Goal: Manage account settings

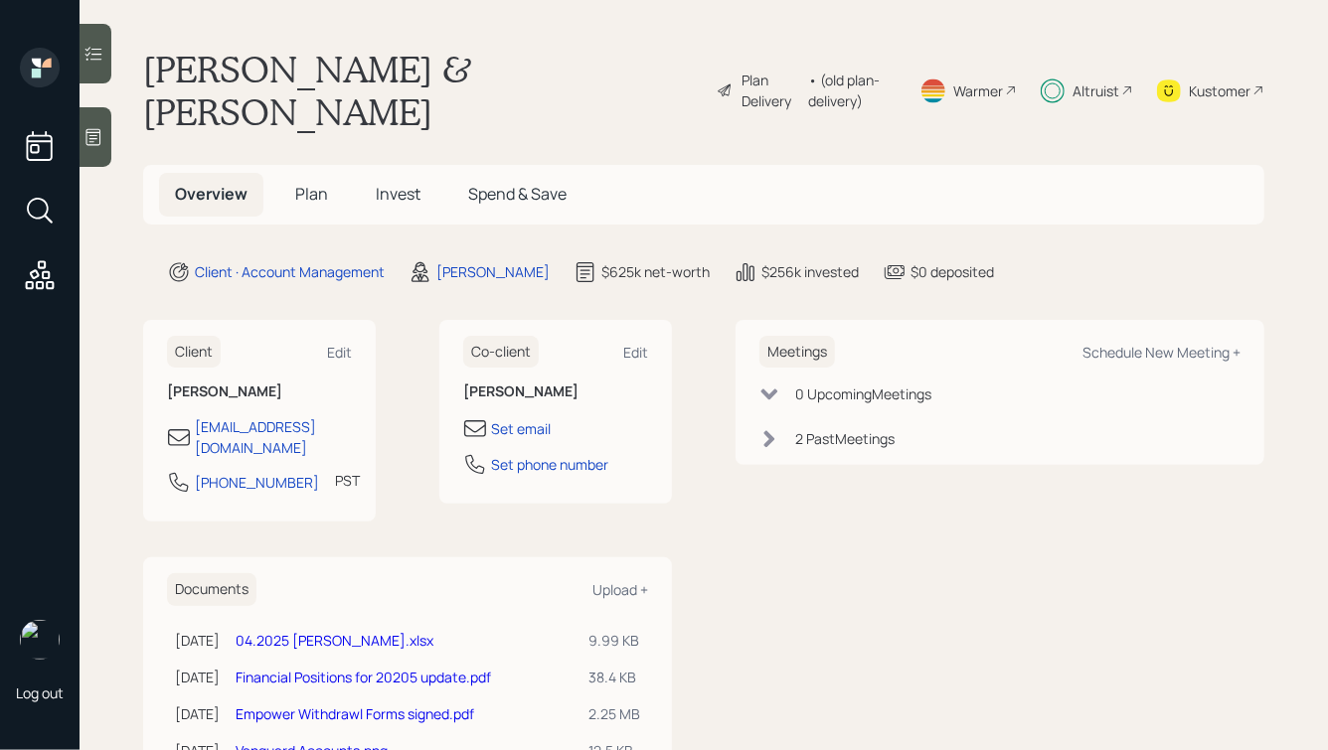
click at [296, 183] on span "Plan" at bounding box center [311, 194] width 33 height 22
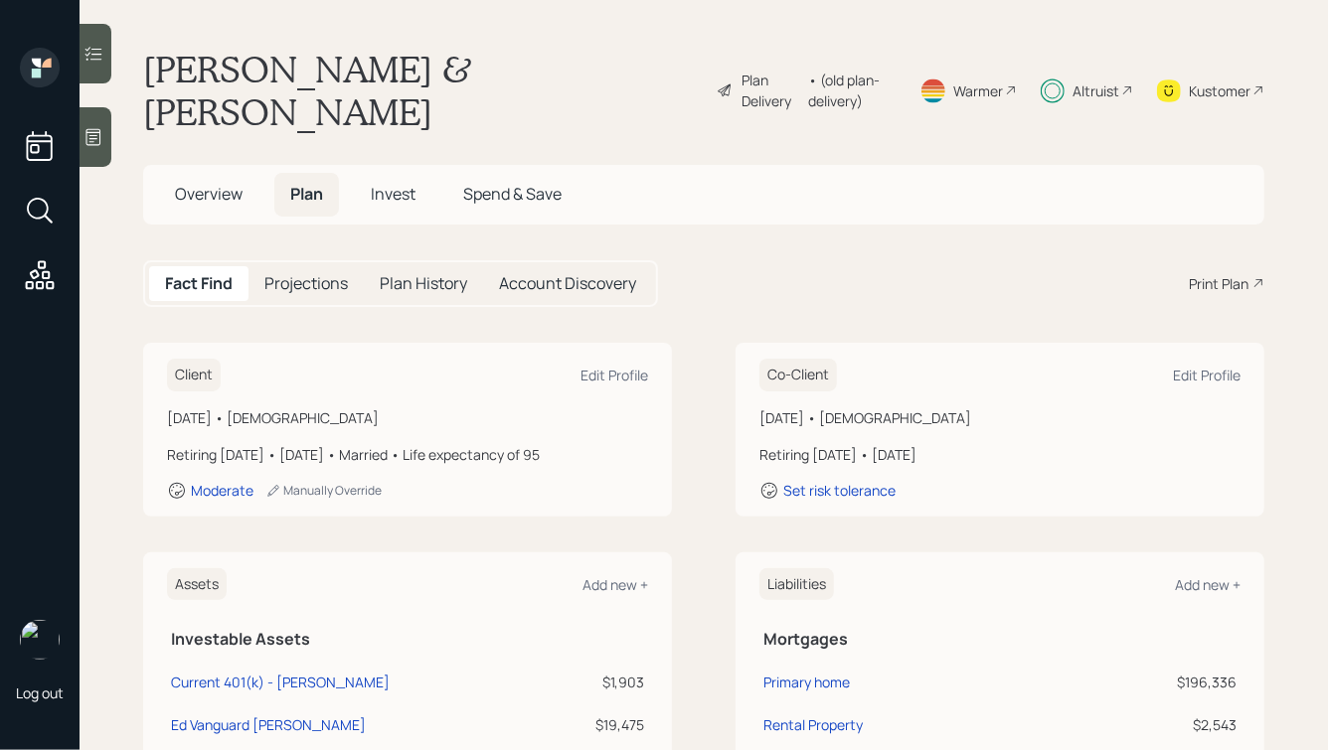
drag, startPoint x: 386, startPoint y: 380, endPoint x: 145, endPoint y: 268, distance: 265.0
click at [145, 268] on main "[PERSON_NAME] & [PERSON_NAME] Plan Delivery • (old plan-delivery) Warmer Altrui…" at bounding box center [704, 375] width 1248 height 750
click at [389, 183] on span "Invest" at bounding box center [393, 194] width 45 height 22
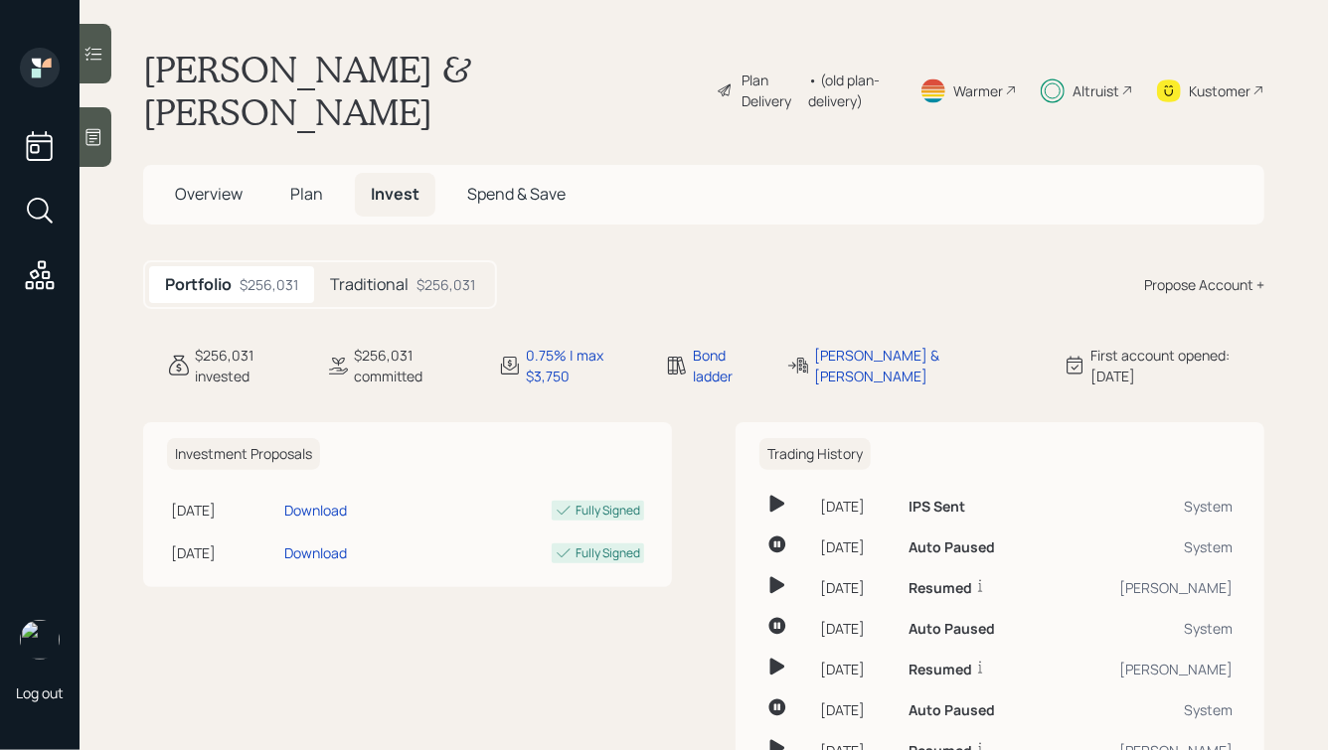
click at [202, 183] on span "Overview" at bounding box center [209, 194] width 68 height 22
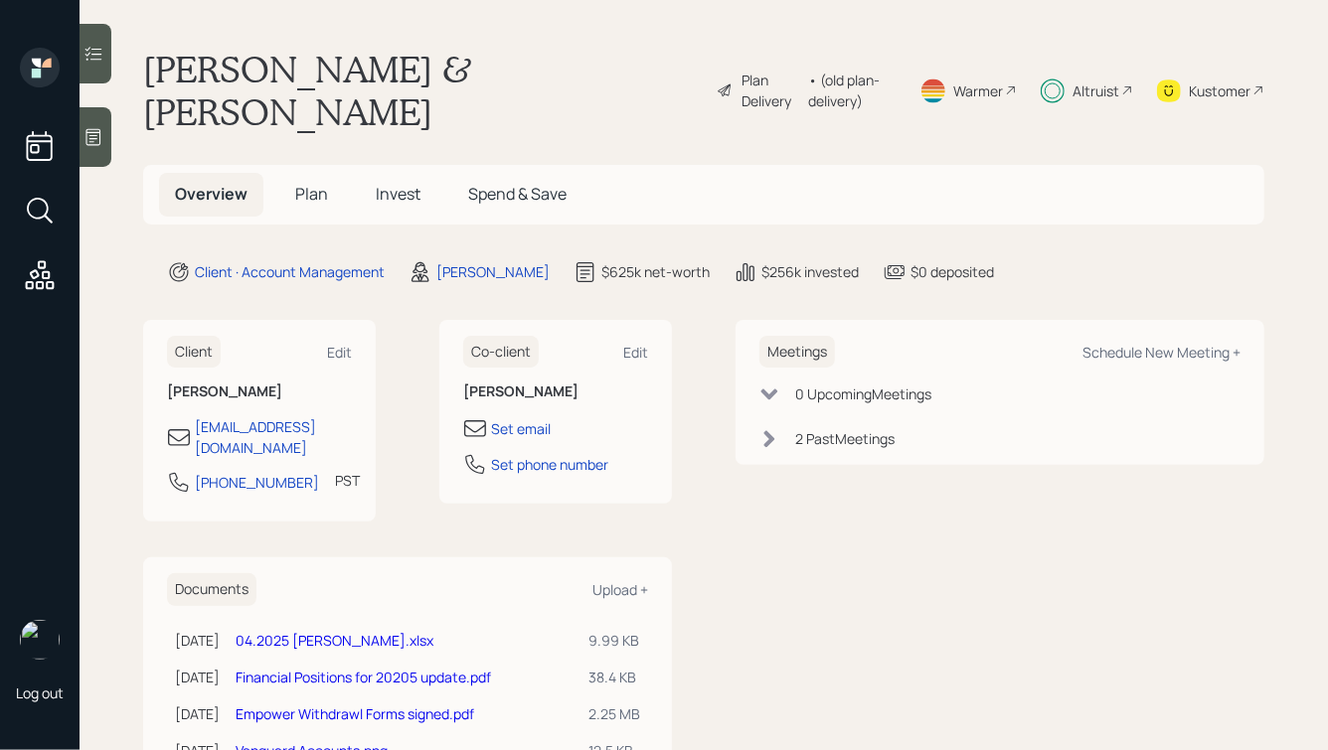
click at [1198, 80] on div "Kustomer" at bounding box center [1220, 90] width 62 height 21
click at [407, 183] on span "Invest" at bounding box center [398, 194] width 45 height 22
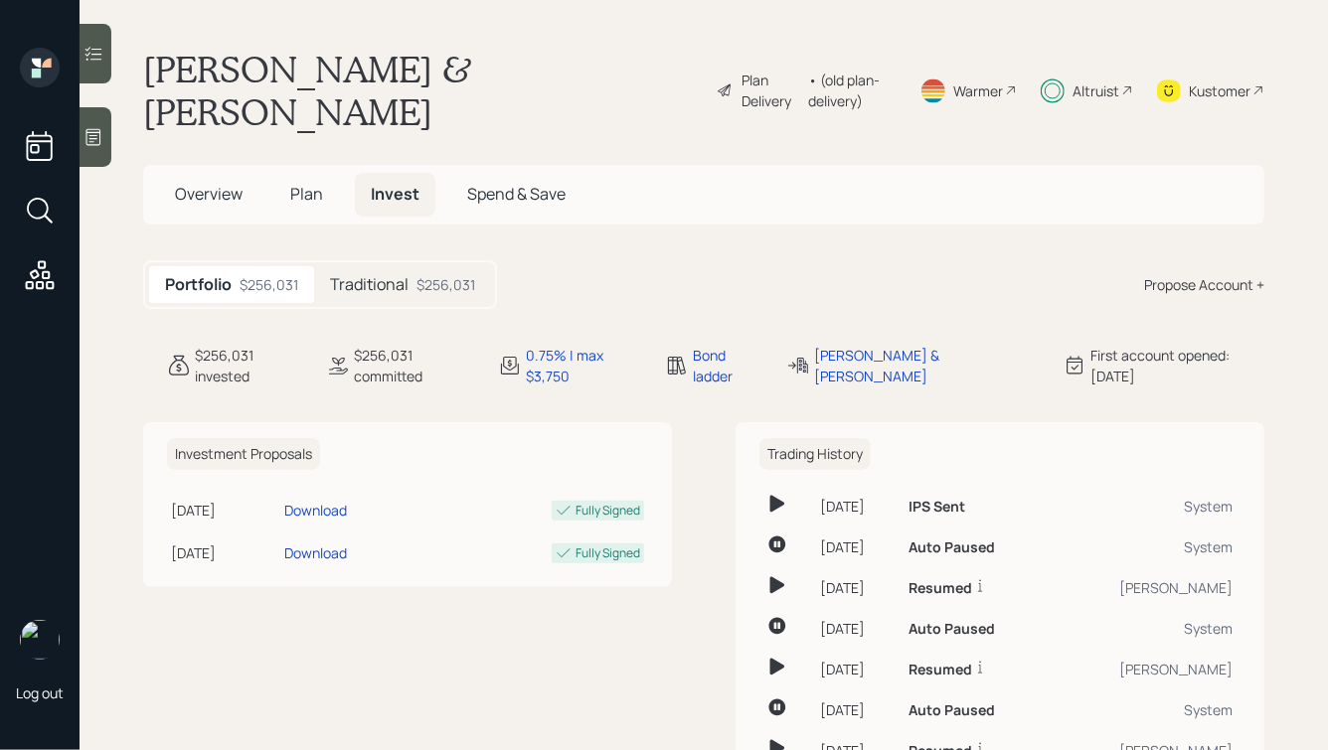
click at [363, 275] on h5 "Traditional" at bounding box center [369, 284] width 79 height 19
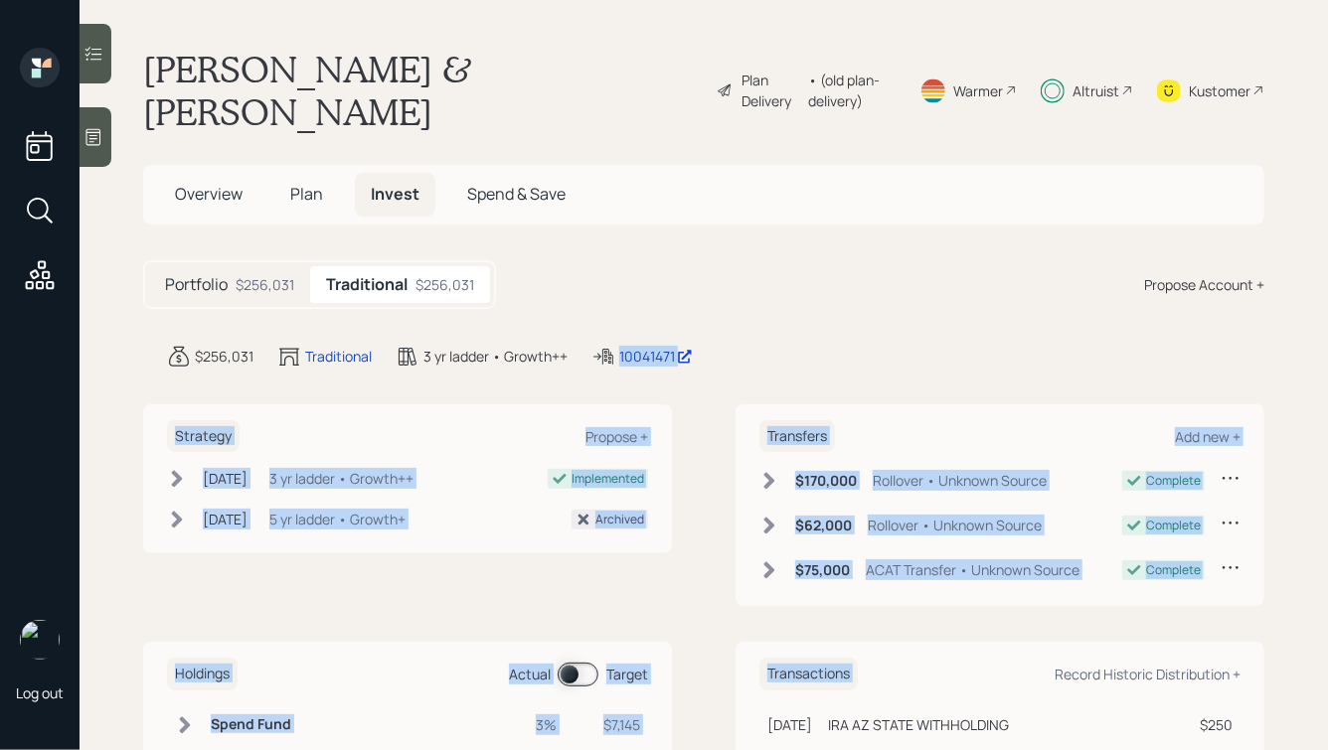
drag, startPoint x: 1125, startPoint y: 597, endPoint x: 736, endPoint y: 282, distance: 500.2
click at [739, 284] on main "[PERSON_NAME] & [PERSON_NAME] Plan Delivery • (old plan-delivery) Warmer Altrui…" at bounding box center [704, 375] width 1248 height 750
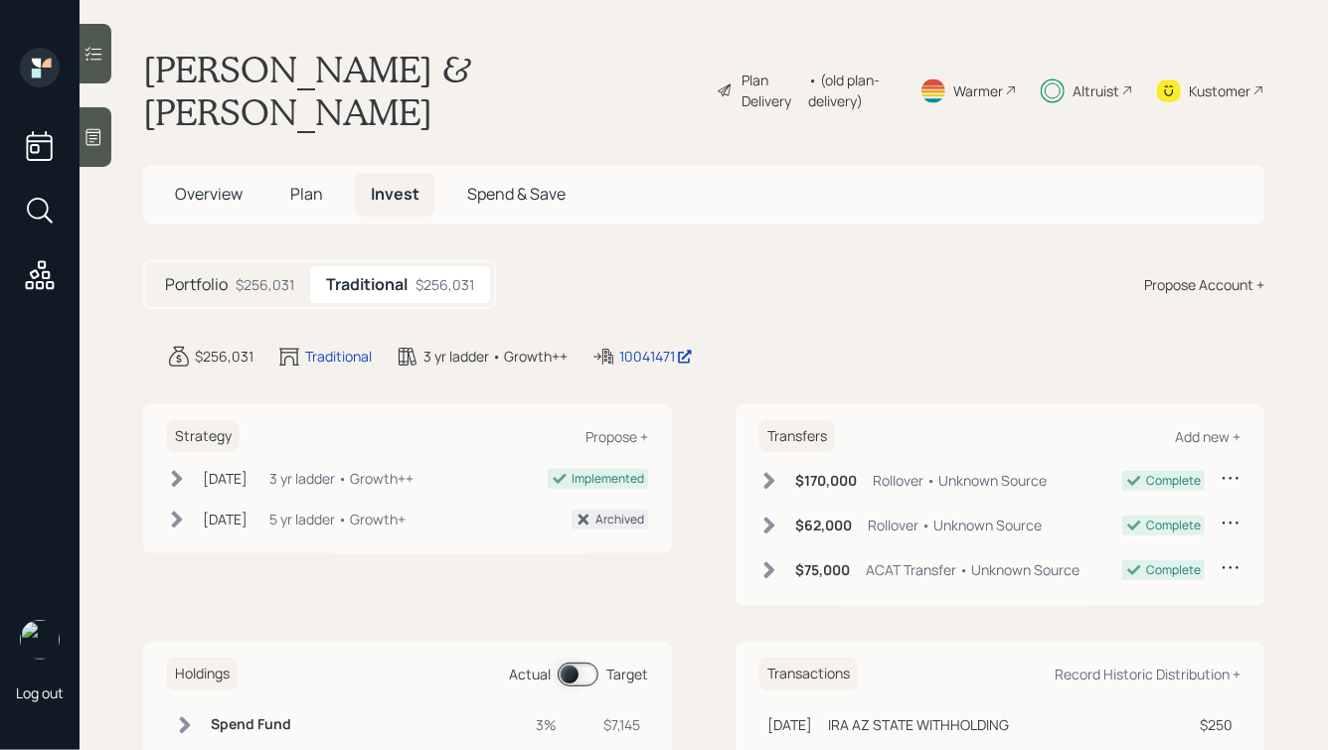
click at [736, 282] on main "[PERSON_NAME] & [PERSON_NAME] Plan Delivery • (old plan-delivery) Warmer Altrui…" at bounding box center [704, 375] width 1248 height 750
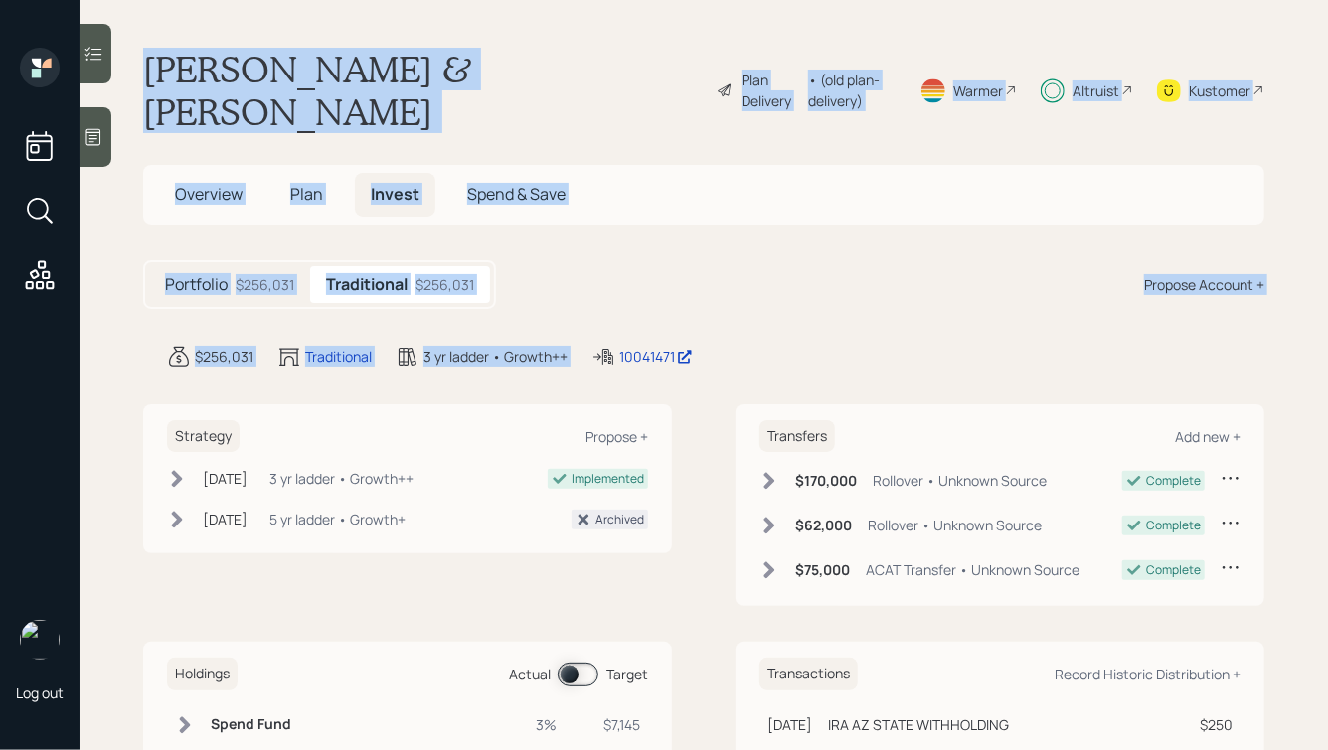
drag, startPoint x: 140, startPoint y: 58, endPoint x: 753, endPoint y: 281, distance: 652.7
click at [753, 281] on main "[PERSON_NAME] & [PERSON_NAME] Plan Delivery • (old plan-delivery) Warmer Altrui…" at bounding box center [704, 375] width 1248 height 750
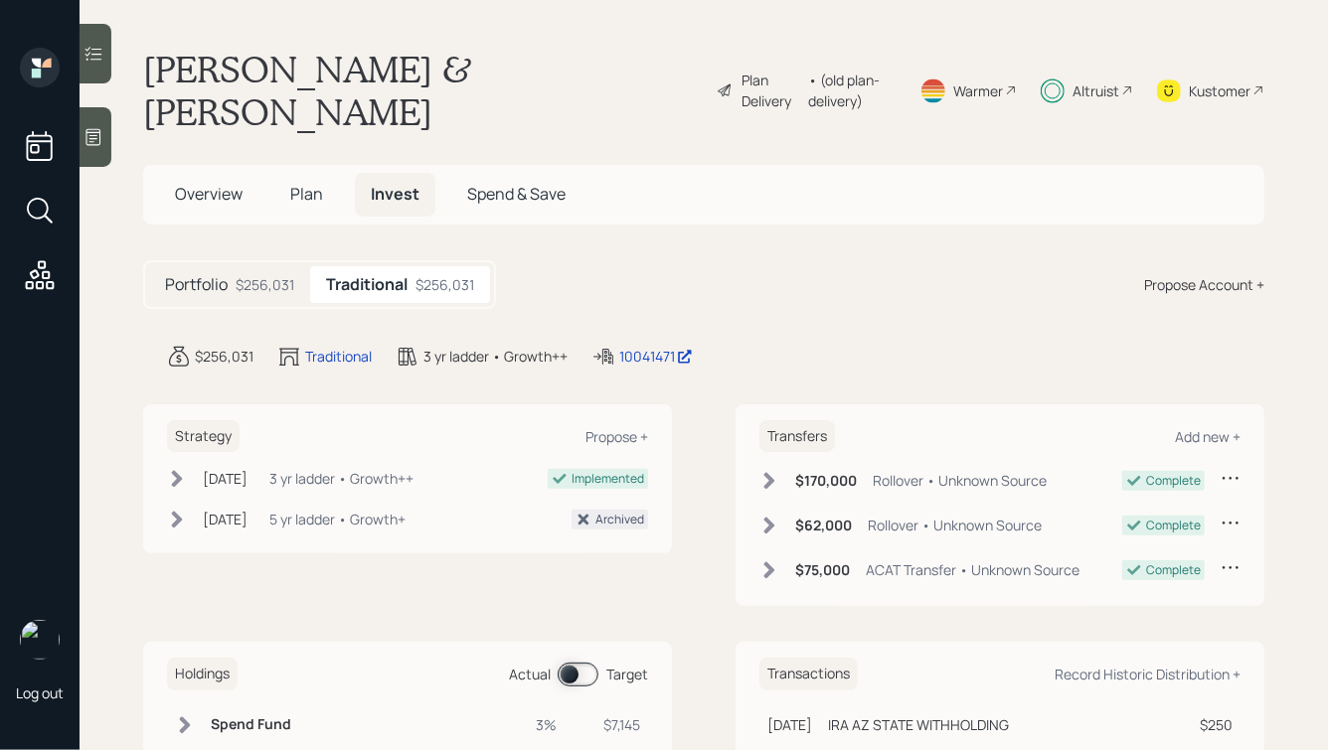
click at [779, 345] on div "$256,031 Traditional 3 yr ladder • Growth++ 10041471" at bounding box center [715, 357] width 1097 height 24
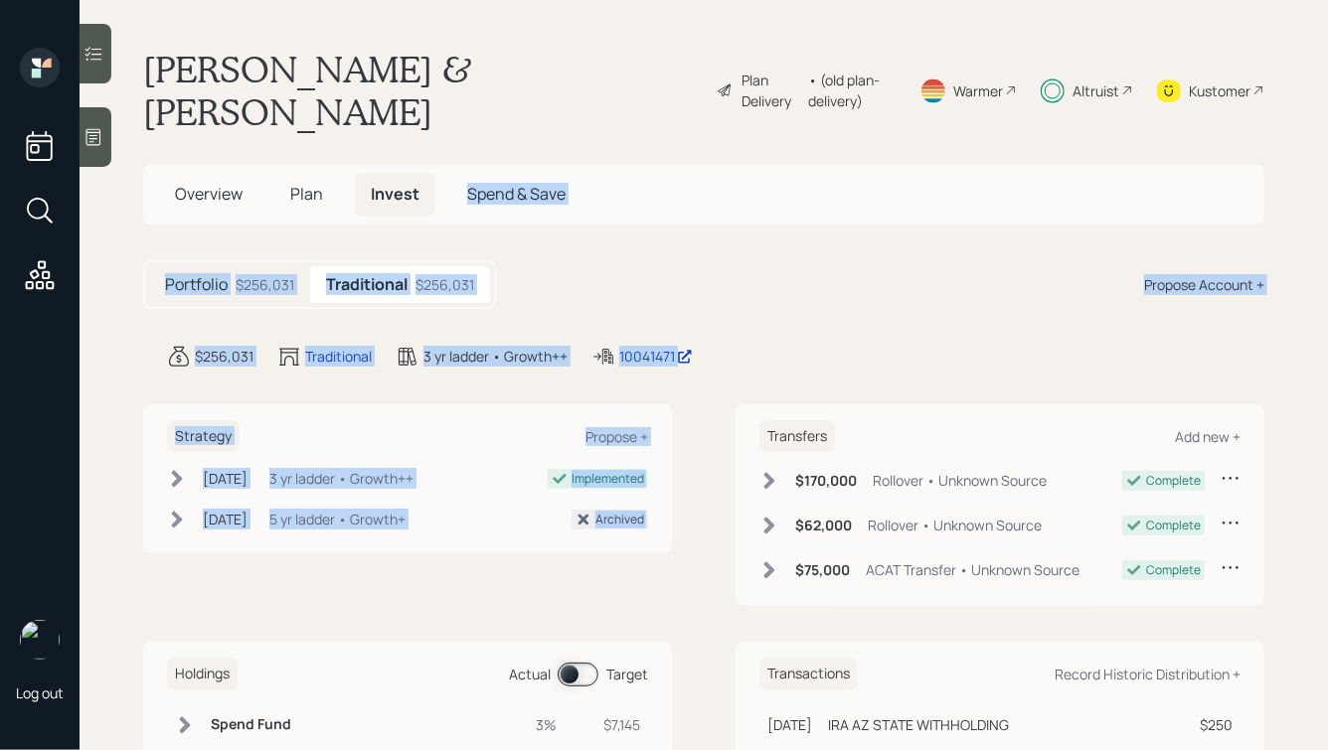
drag, startPoint x: 772, startPoint y: 328, endPoint x: 385, endPoint y: 56, distance: 473.7
click at [392, 63] on main "[PERSON_NAME] & [PERSON_NAME] Plan Delivery • (old plan-delivery) Warmer Altrui…" at bounding box center [704, 375] width 1248 height 750
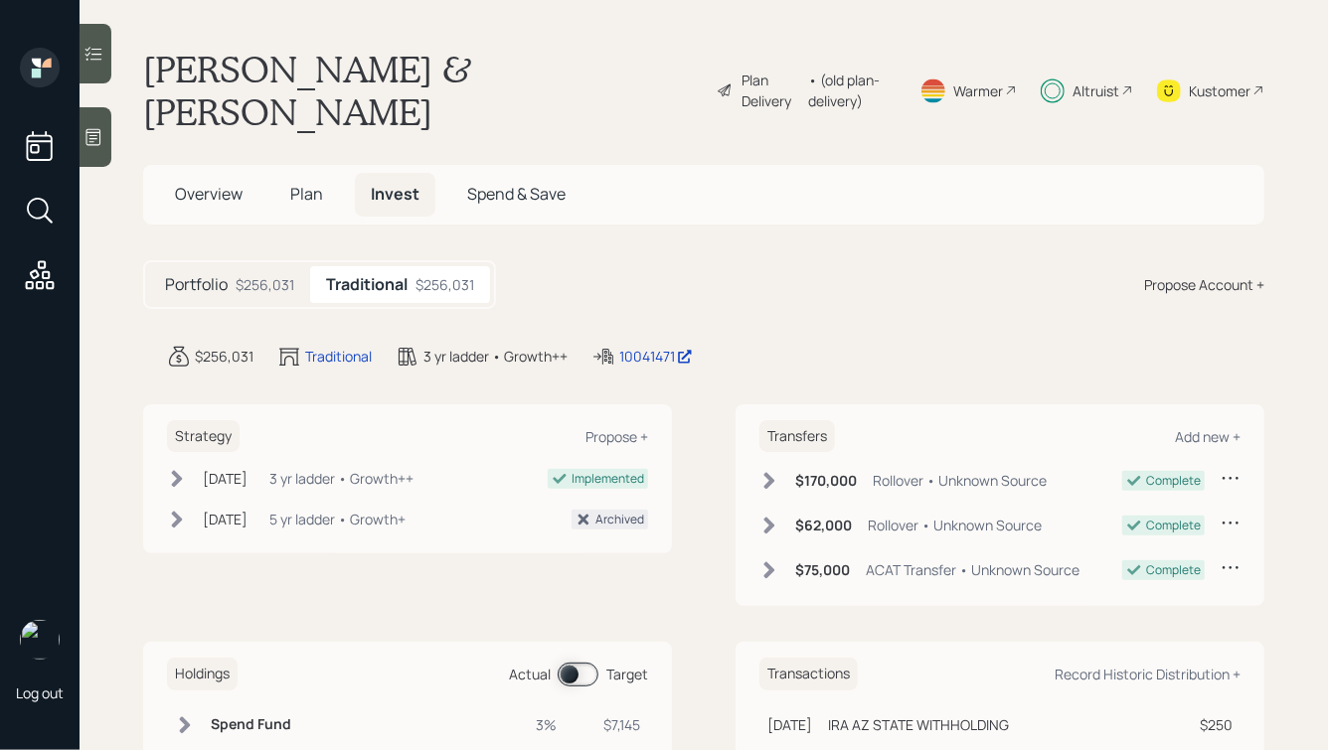
click at [385, 56] on h1 "[PERSON_NAME] & [PERSON_NAME]" at bounding box center [422, 90] width 558 height 85
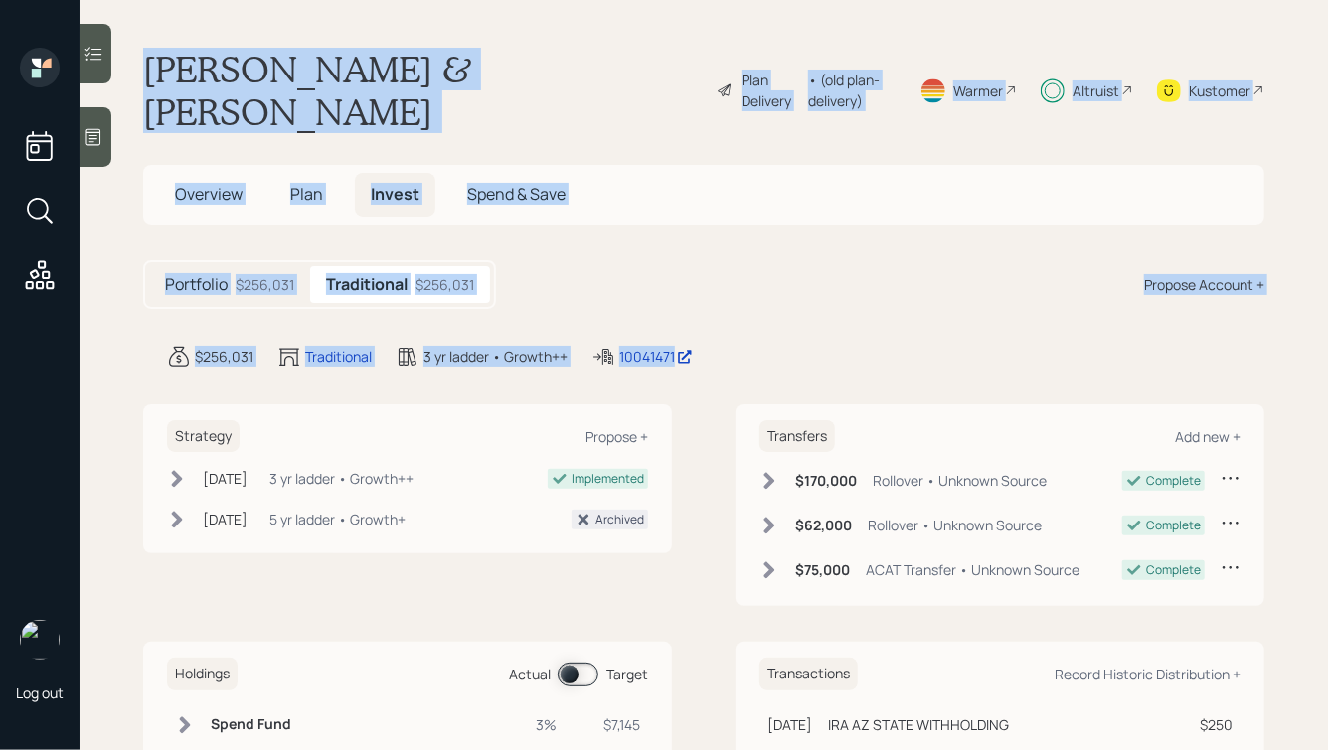
drag, startPoint x: 122, startPoint y: 63, endPoint x: 713, endPoint y: 309, distance: 639.7
click at [713, 309] on main "[PERSON_NAME] & [PERSON_NAME] Plan Delivery • (old plan-delivery) Warmer Altrui…" at bounding box center [704, 375] width 1248 height 750
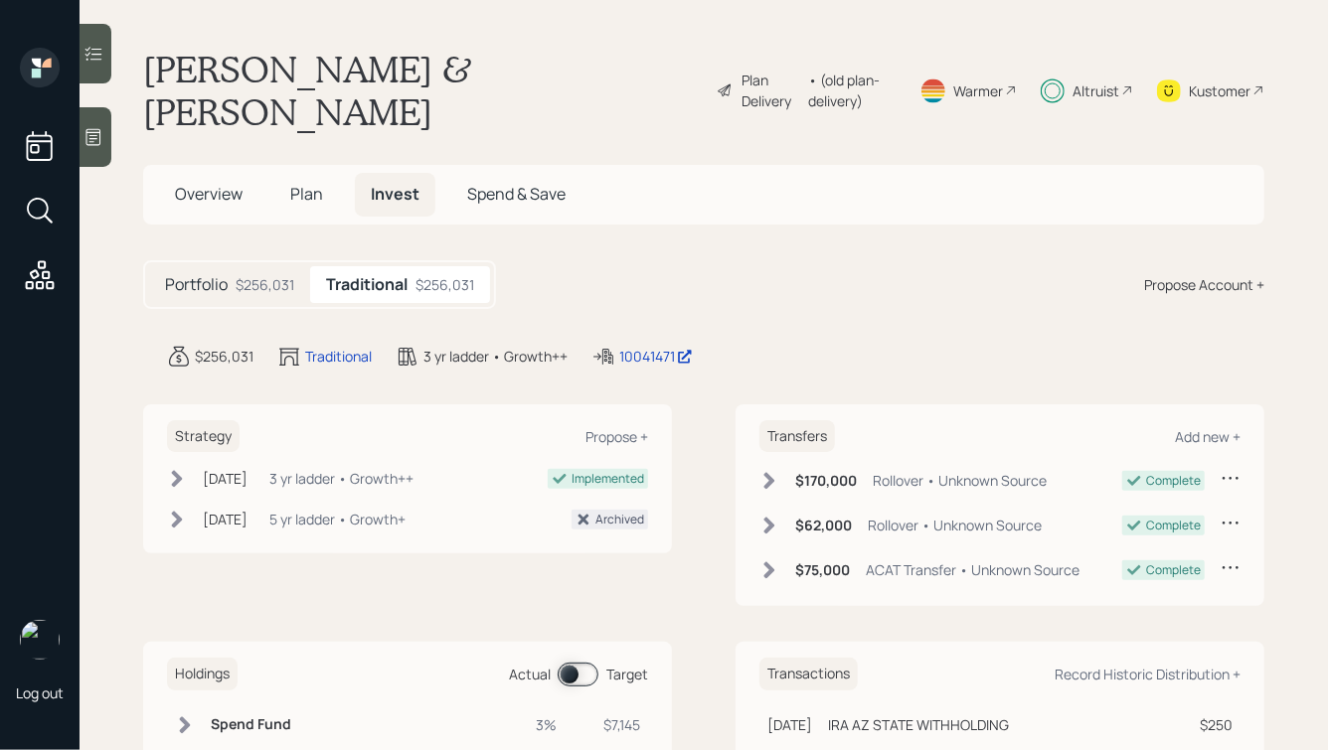
click at [713, 345] on div "$256,031 Traditional 3 yr ladder • Growth++ 10041471" at bounding box center [715, 357] width 1097 height 24
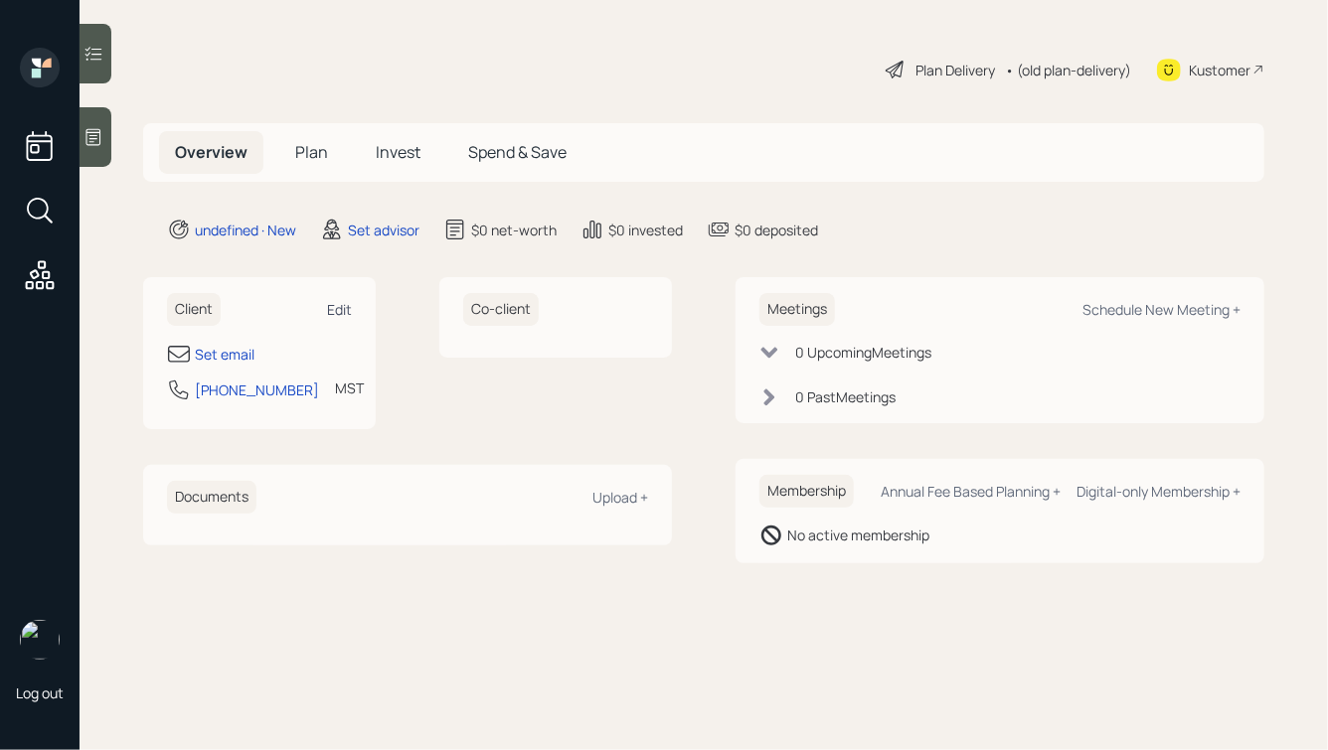
click at [331, 308] on div "Edit" at bounding box center [339, 309] width 25 height 19
select select "America/Denver"
